Goal: Information Seeking & Learning: Learn about a topic

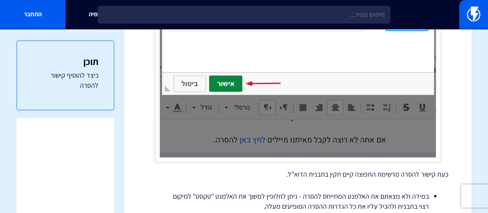
scroll to position [579, 0]
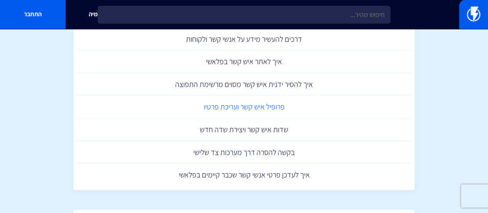
scroll to position [77, 0]
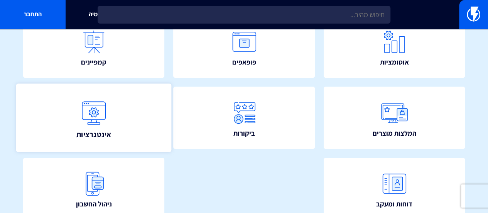
scroll to position [209, 0]
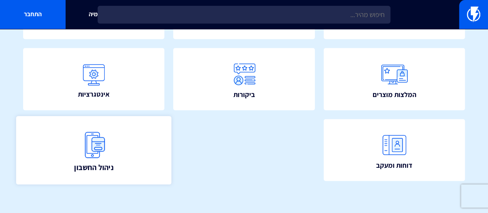
click at [95, 142] on img at bounding box center [94, 144] width 34 height 34
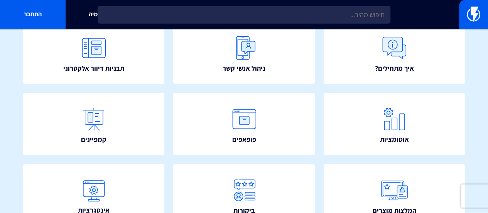
scroll to position [55, 0]
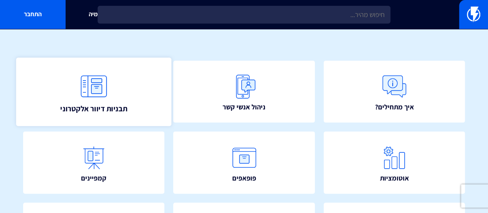
click at [116, 86] on link "תבניות דיוור אלקטרוני" at bounding box center [93, 91] width 155 height 68
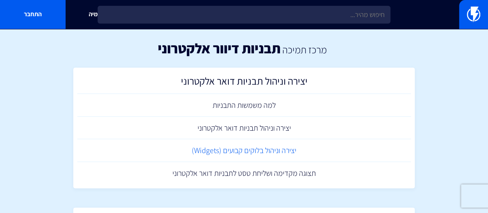
click at [246, 150] on link "יצירה וניהול בלוקים קבועים (Widgets)" at bounding box center [244, 150] width 334 height 23
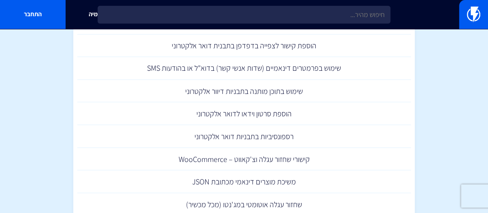
scroll to position [694, 0]
